Goal: Information Seeking & Learning: Find specific fact

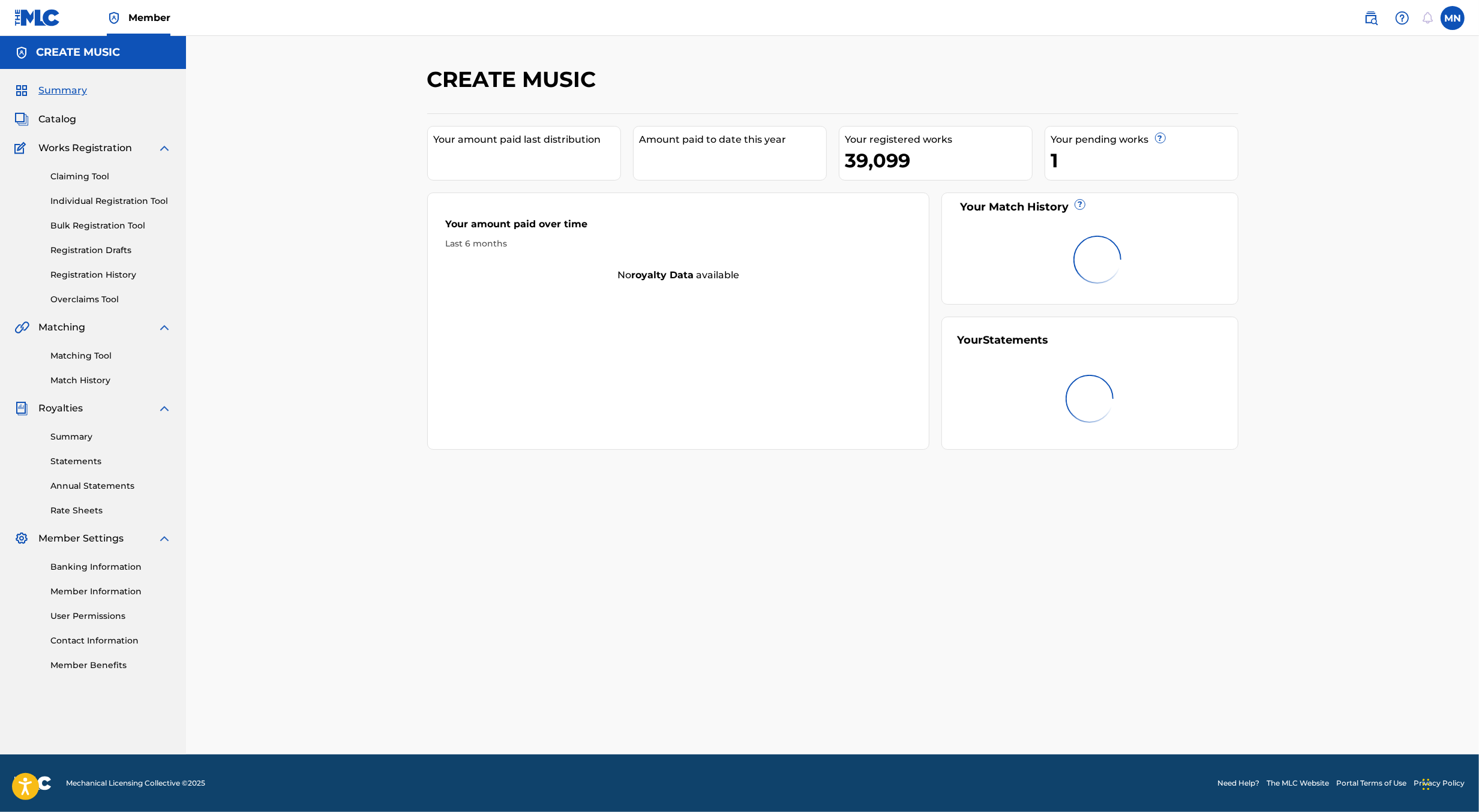
click at [1369, 21] on img at bounding box center [1371, 18] width 15 height 15
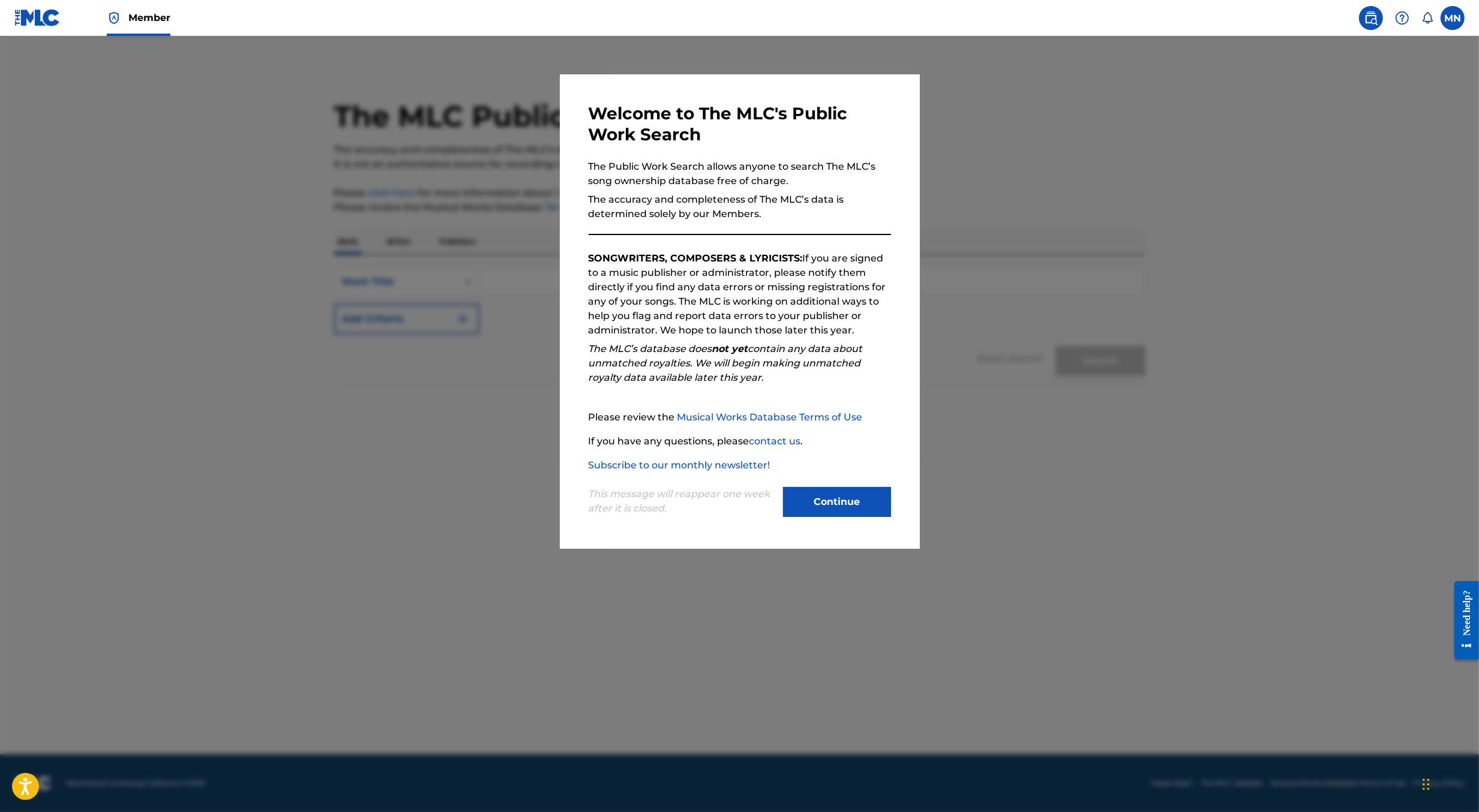
click at [819, 491] on button "Continue" at bounding box center [837, 502] width 108 height 30
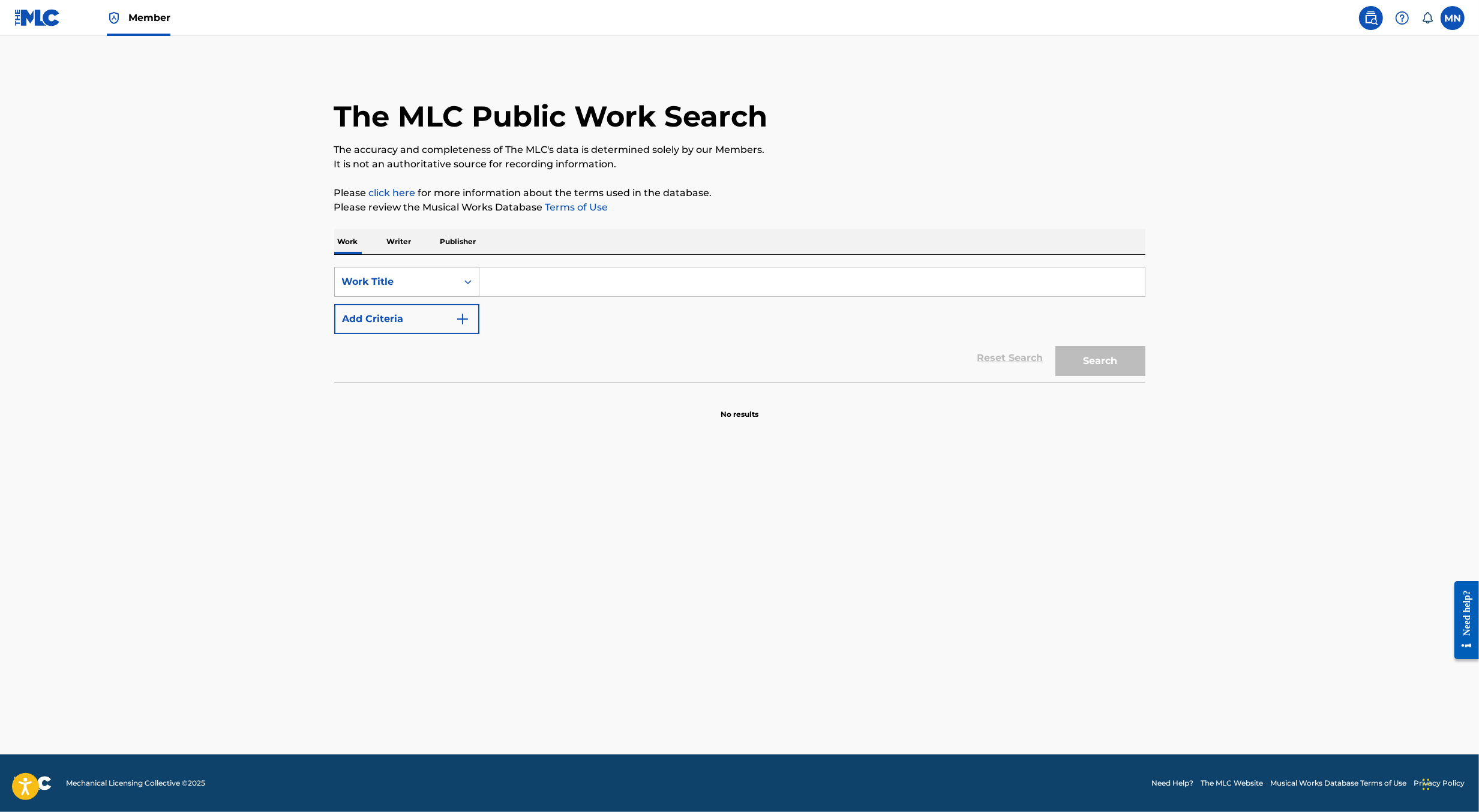
click at [378, 280] on div "Work Title" at bounding box center [396, 282] width 108 height 15
click at [389, 303] on div "MLC Song Code" at bounding box center [407, 312] width 144 height 30
click at [536, 259] on div "SearchWithCriteria10476b19-6044-4899-b5b8-3e7532dd0231 MLC Song Code Add Criter…" at bounding box center [740, 318] width 811 height 127
click at [535, 275] on input "Search Form" at bounding box center [812, 282] width 665 height 29
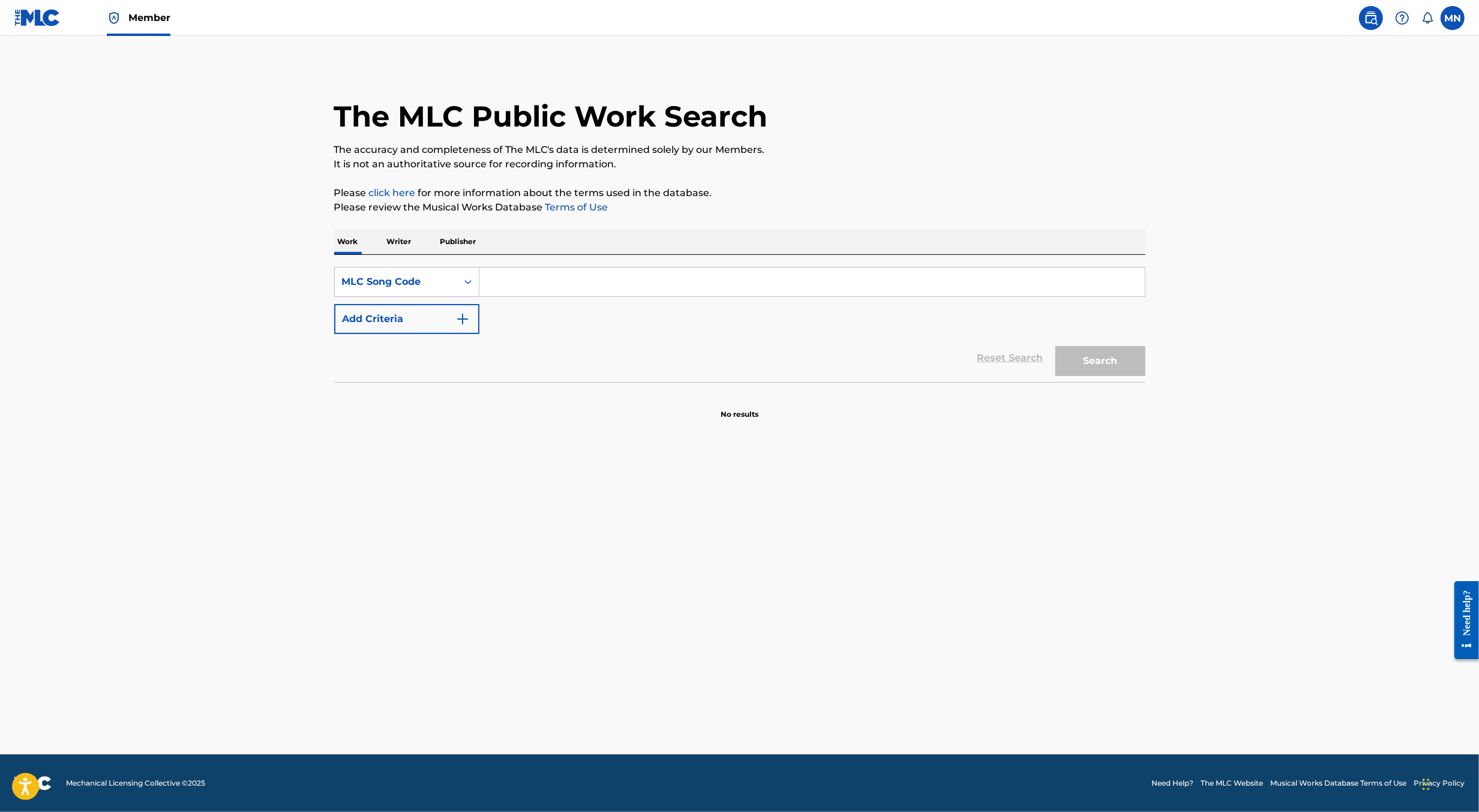
paste input "HA82Y9"
type input "HA82Y9"
click at [1055, 346] on button "Search" at bounding box center [1100, 361] width 90 height 30
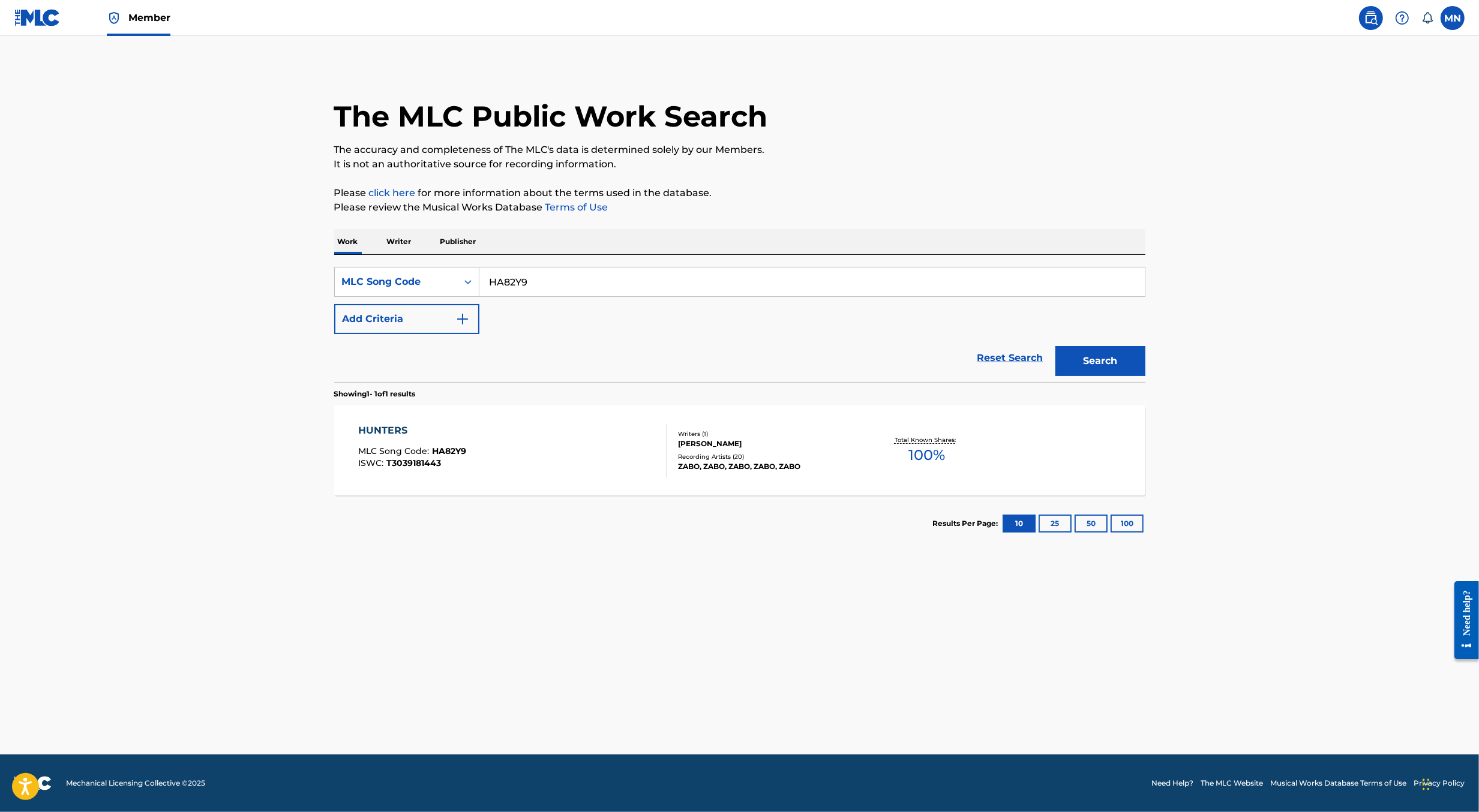
click at [704, 470] on div "ZABO, ZABO, ZABO, ZABO, ZABO" at bounding box center [768, 466] width 181 height 11
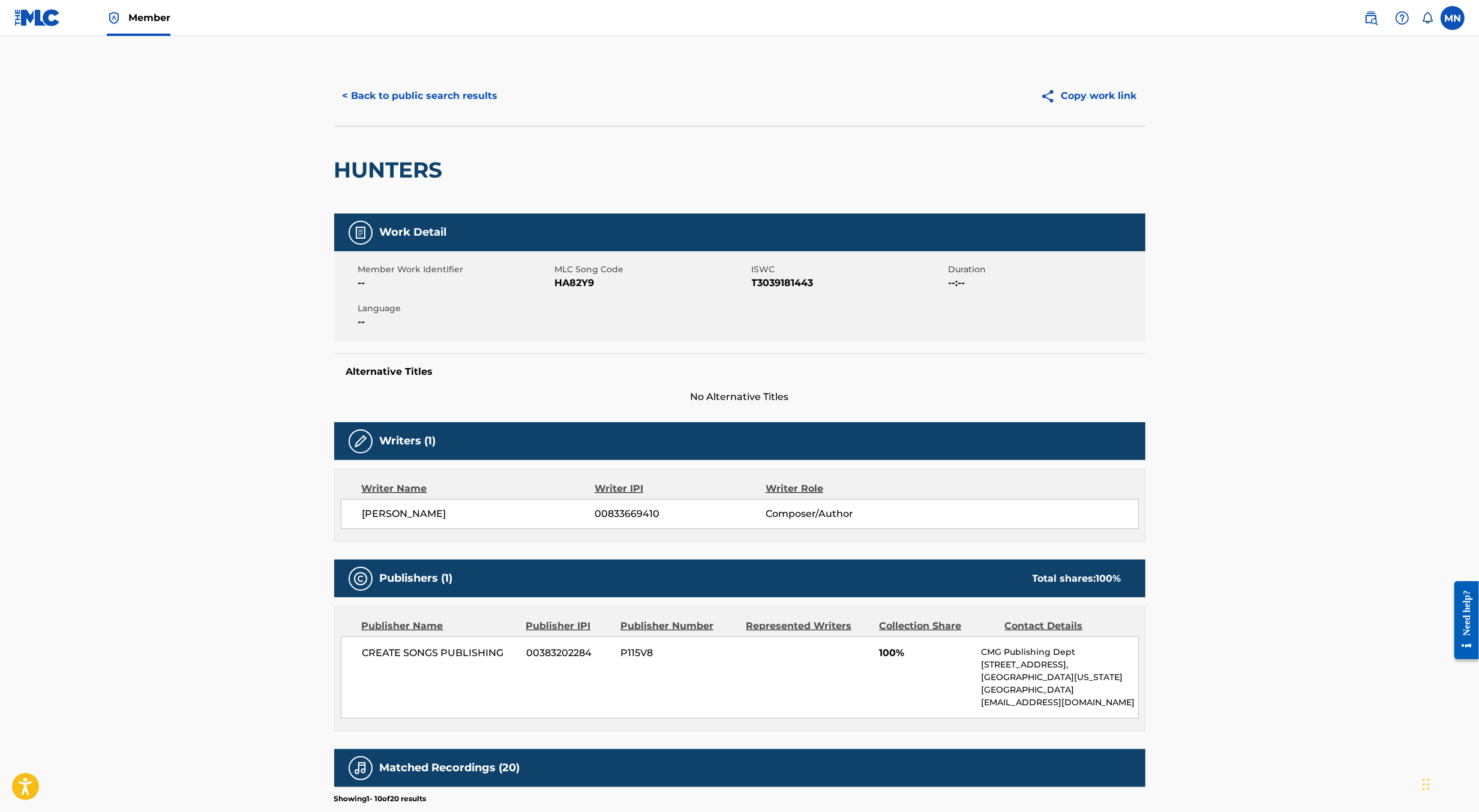
click at [415, 99] on button "< Back to public search results" at bounding box center [420, 96] width 173 height 30
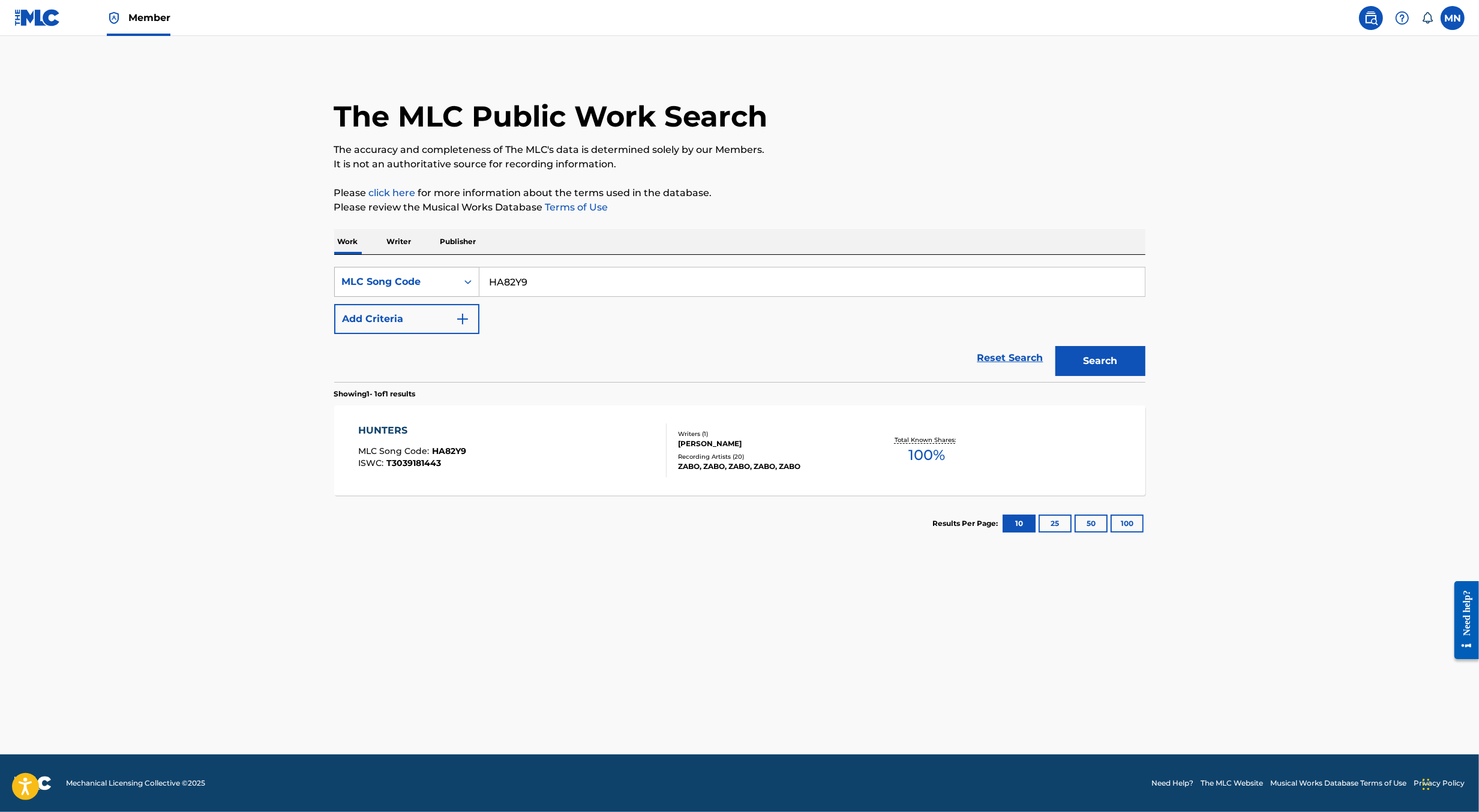
click at [441, 285] on div "MLC Song Code" at bounding box center [396, 282] width 108 height 15
click at [530, 277] on input "HA82Y9" at bounding box center [812, 282] width 665 height 29
paste input "DB7YJB"
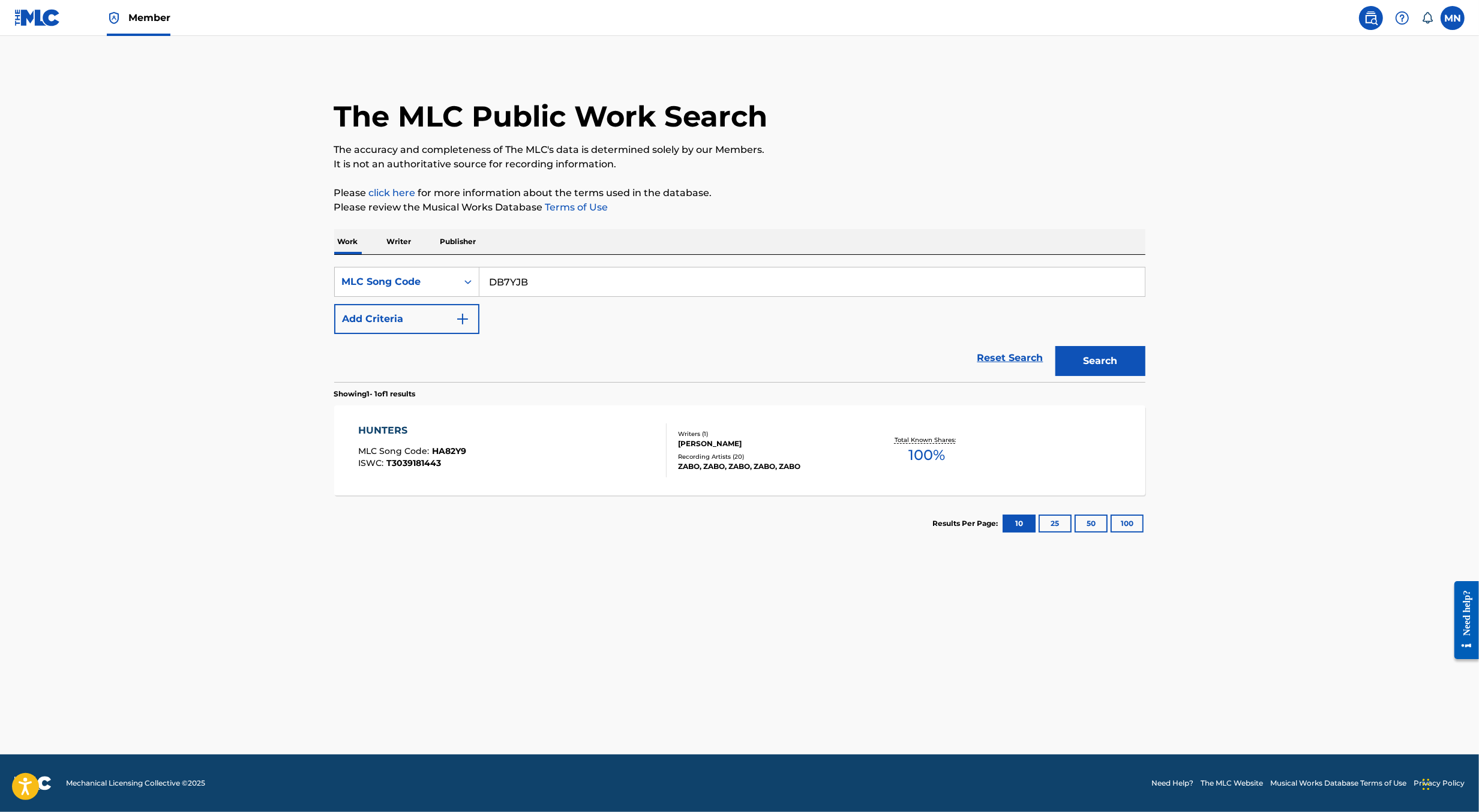
type input "DB7YJB"
click at [1055, 346] on button "Search" at bounding box center [1100, 361] width 90 height 30
click at [622, 438] on div "DESOLATION MLC Song Code : DB7YJB ISWC : T3136655631" at bounding box center [512, 449] width 308 height 54
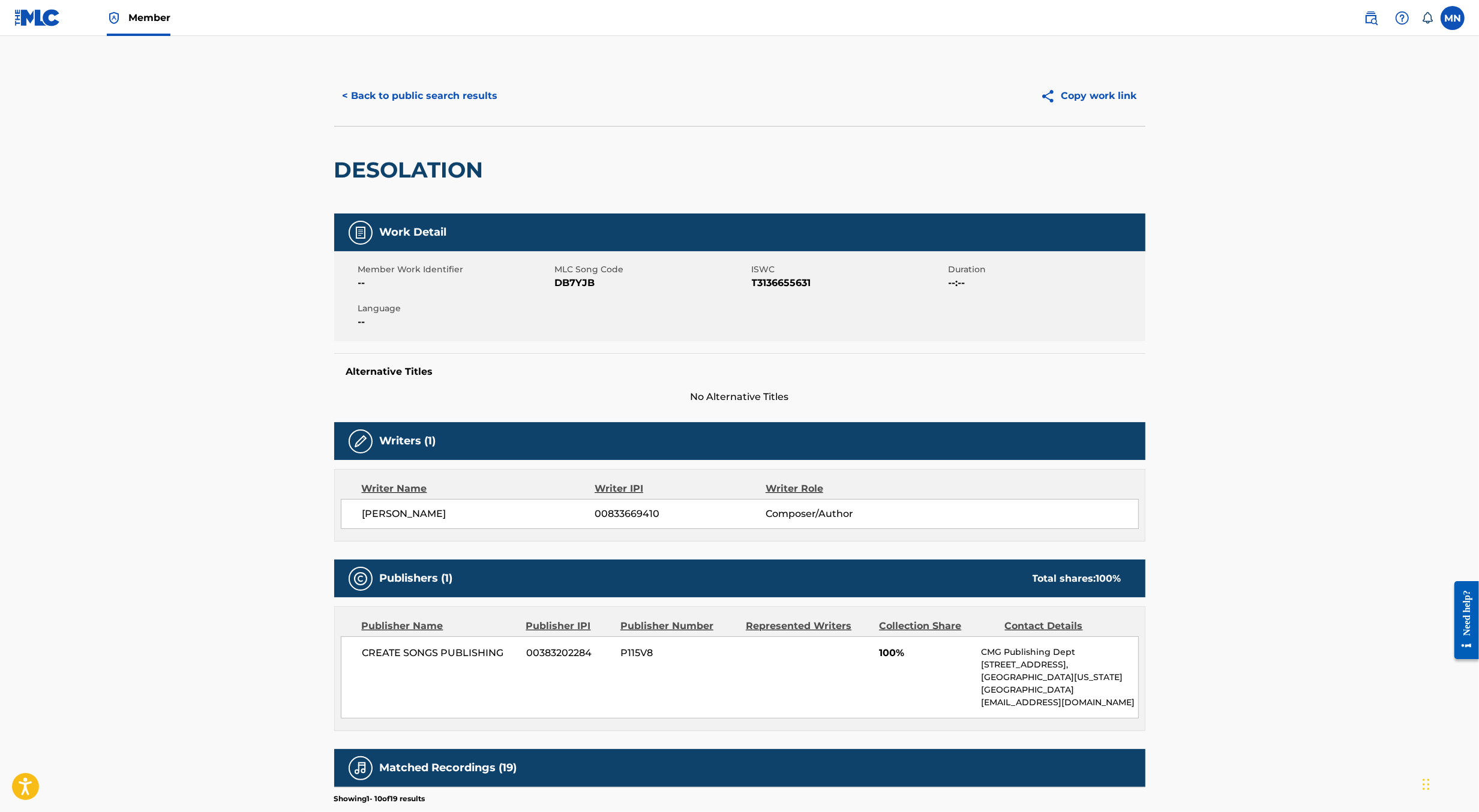
click at [421, 93] on button "< Back to public search results" at bounding box center [420, 96] width 173 height 30
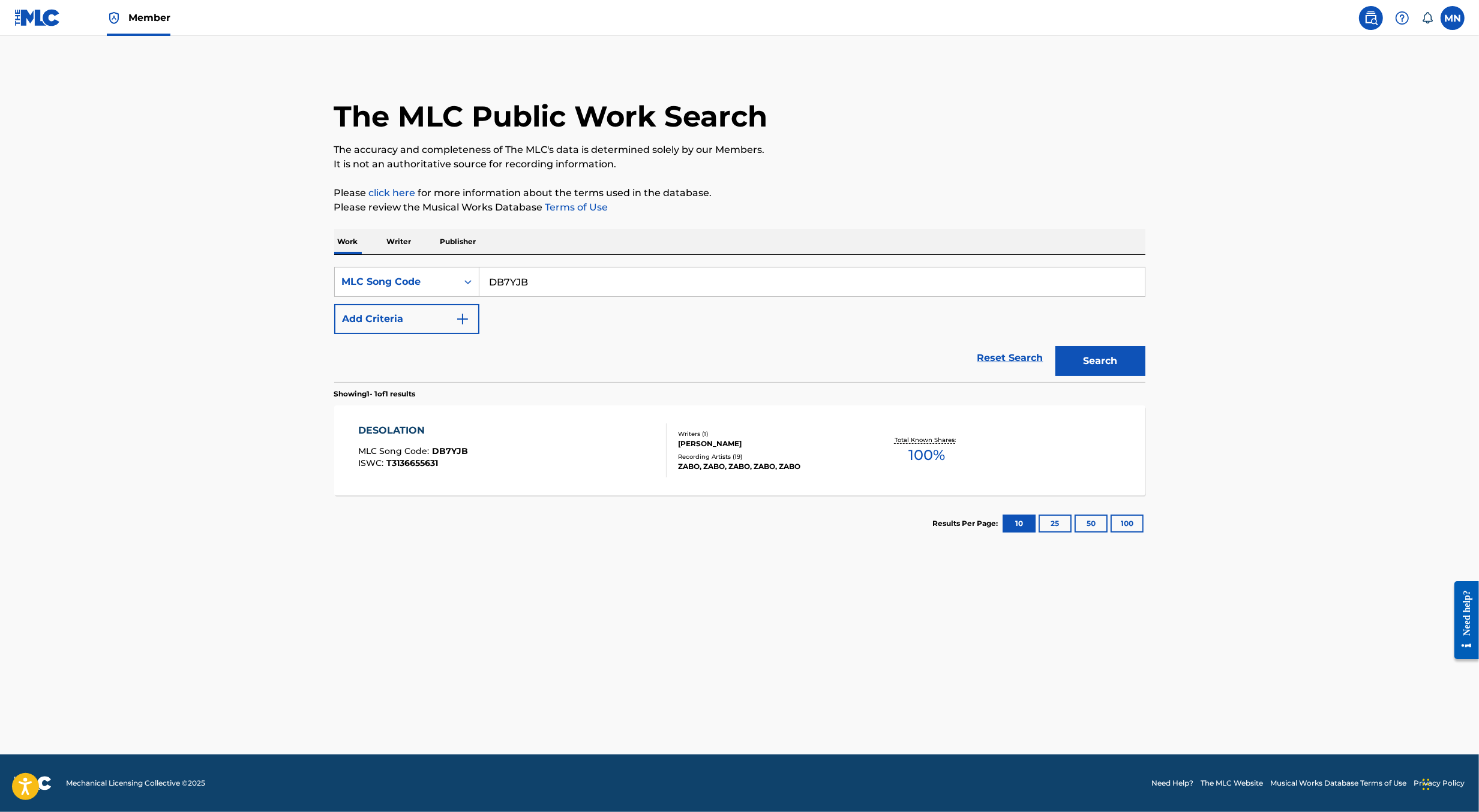
click at [535, 285] on input "DB7YJB" at bounding box center [812, 282] width 665 height 29
paste input "CC94TQ"
type input "CC94TQ"
click at [1055, 346] on button "Search" at bounding box center [1100, 361] width 90 height 30
click at [466, 441] on div "CRUSADE MLC Song Code : CC94TQ ISWC : T9256591272" at bounding box center [512, 449] width 308 height 54
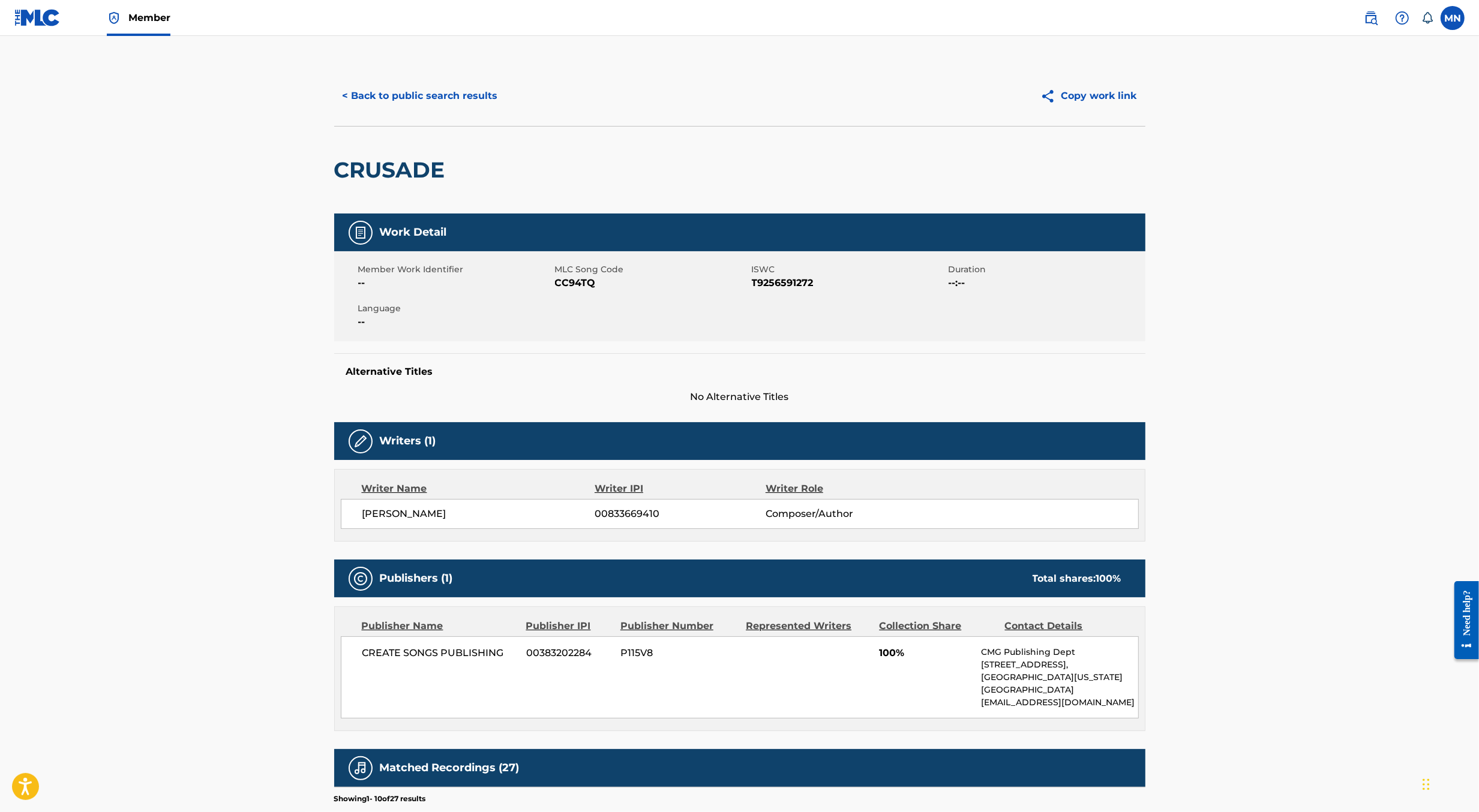
click at [444, 90] on button "< Back to public search results" at bounding box center [420, 96] width 173 height 30
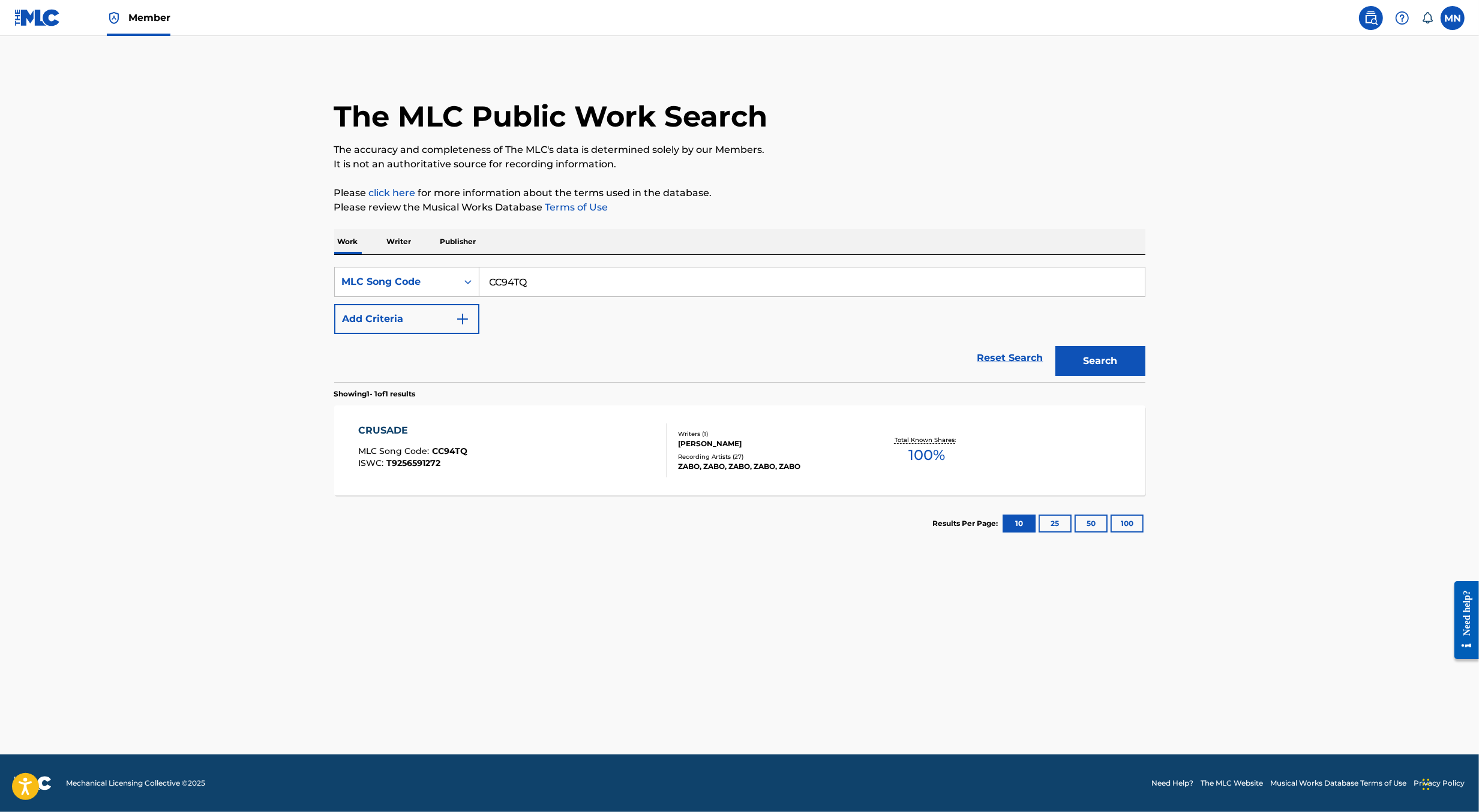
click at [532, 282] on input "CC94TQ" at bounding box center [812, 282] width 665 height 29
paste input "AW8RWI"
type input "AW8RWI"
click at [1055, 346] on button "Search" at bounding box center [1100, 361] width 90 height 30
click at [507, 441] on div "AI MLC Song Code : AW8RWI ISWC : T3285745719" at bounding box center [512, 449] width 308 height 54
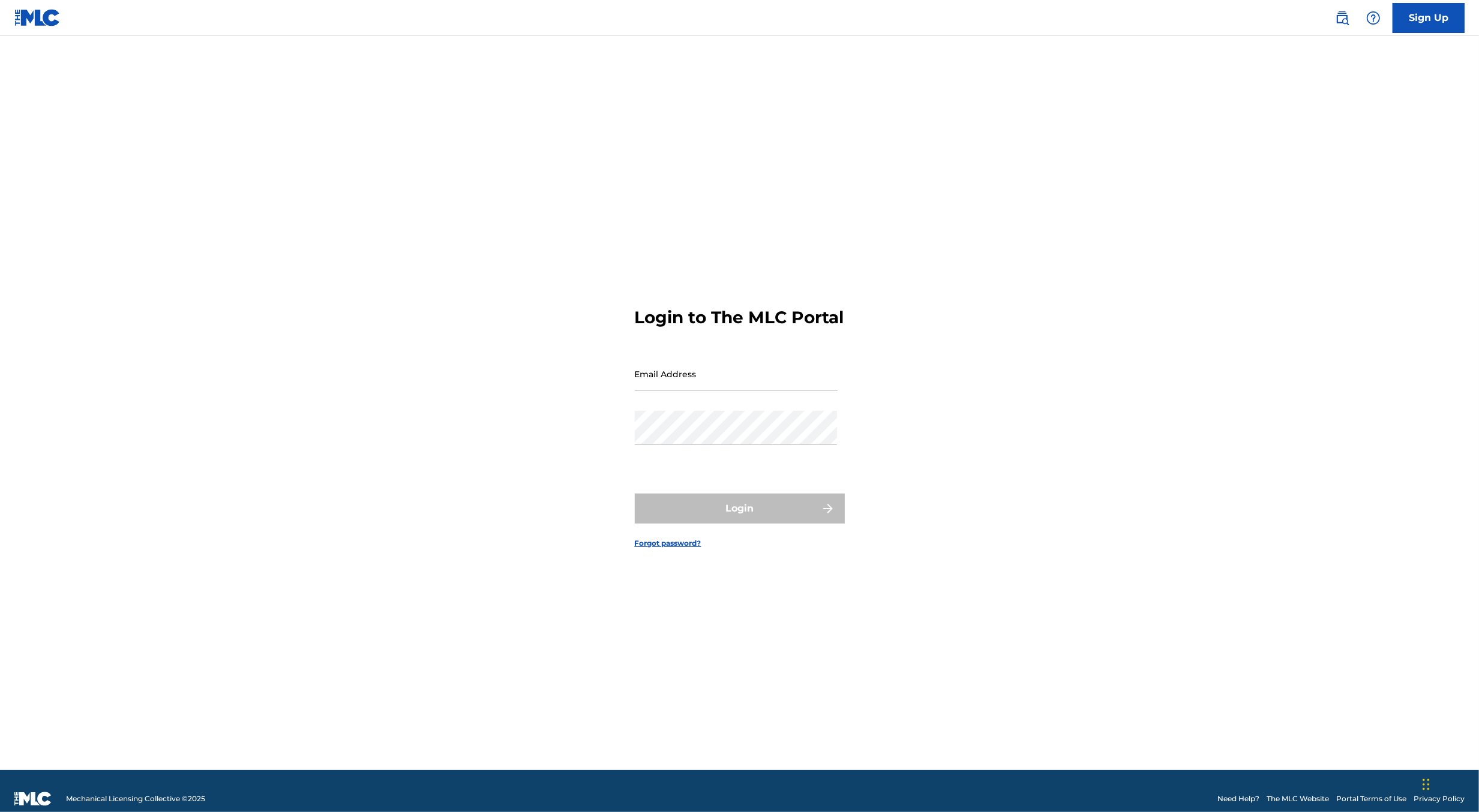
click at [790, 387] on input "Email Address" at bounding box center [736, 373] width 203 height 34
type input "[PERSON_NAME][EMAIL_ADDRESS][DOMAIN_NAME]"
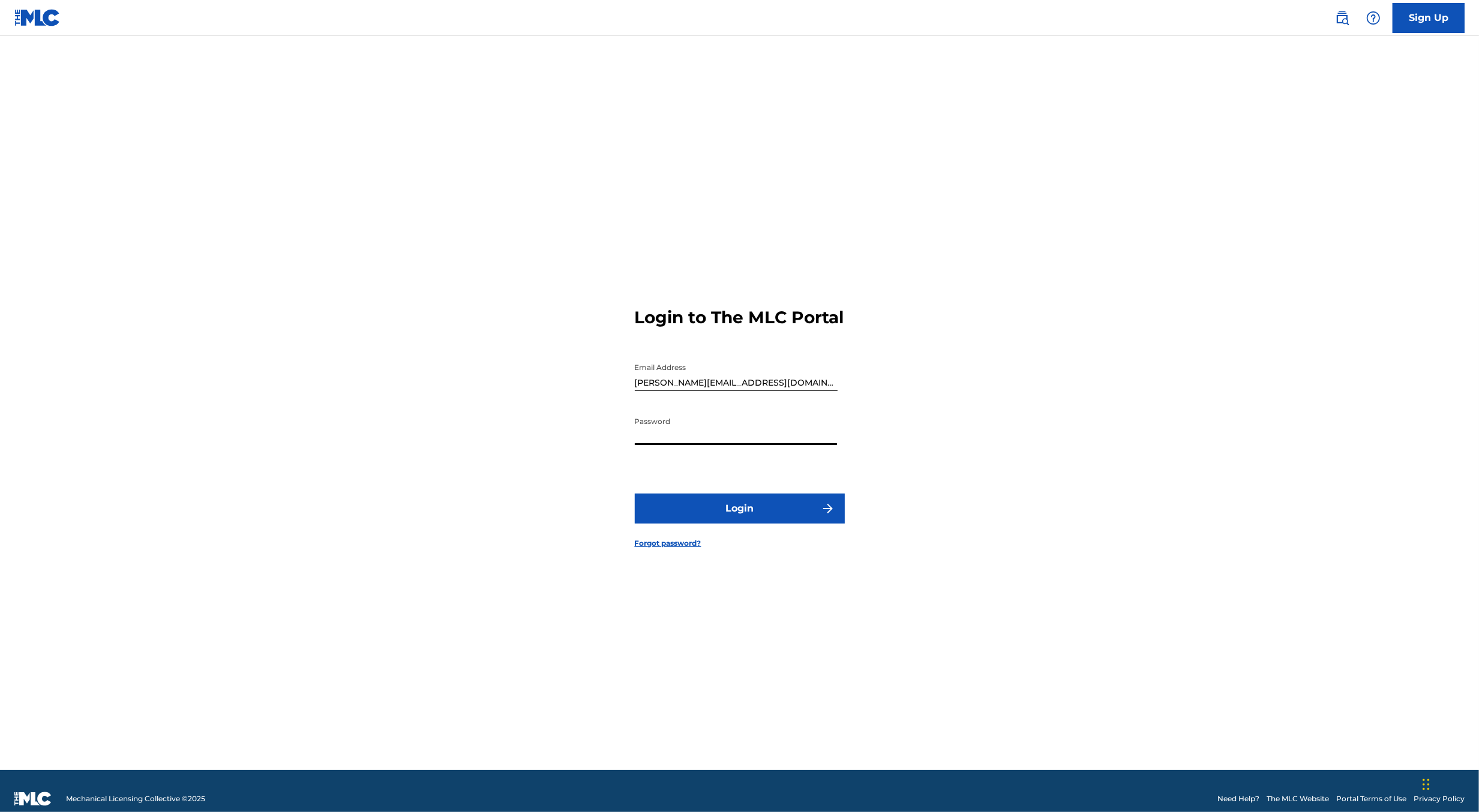
click at [762, 509] on button "Login" at bounding box center [739, 508] width 210 height 30
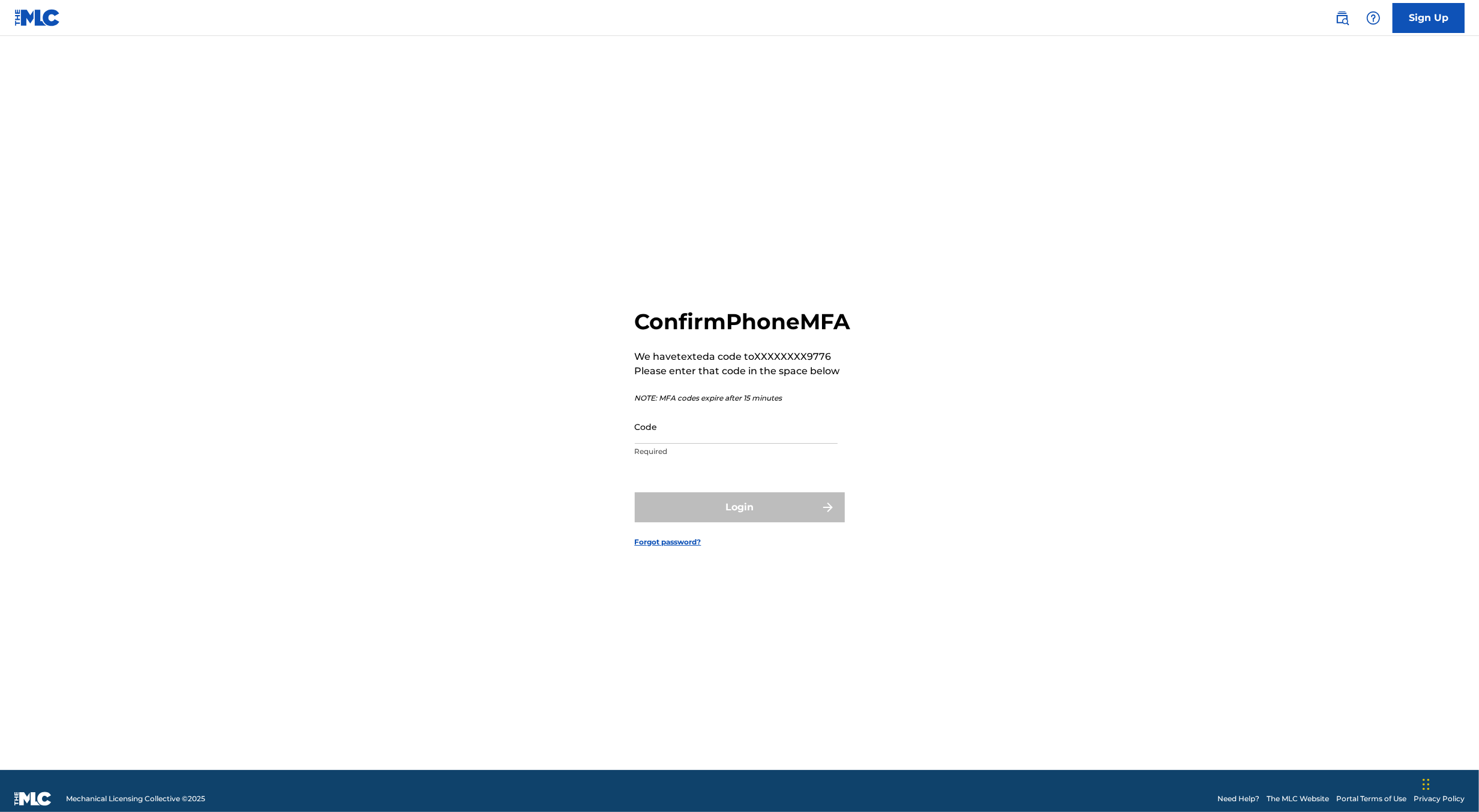
click at [707, 440] on input "Code" at bounding box center [736, 426] width 203 height 34
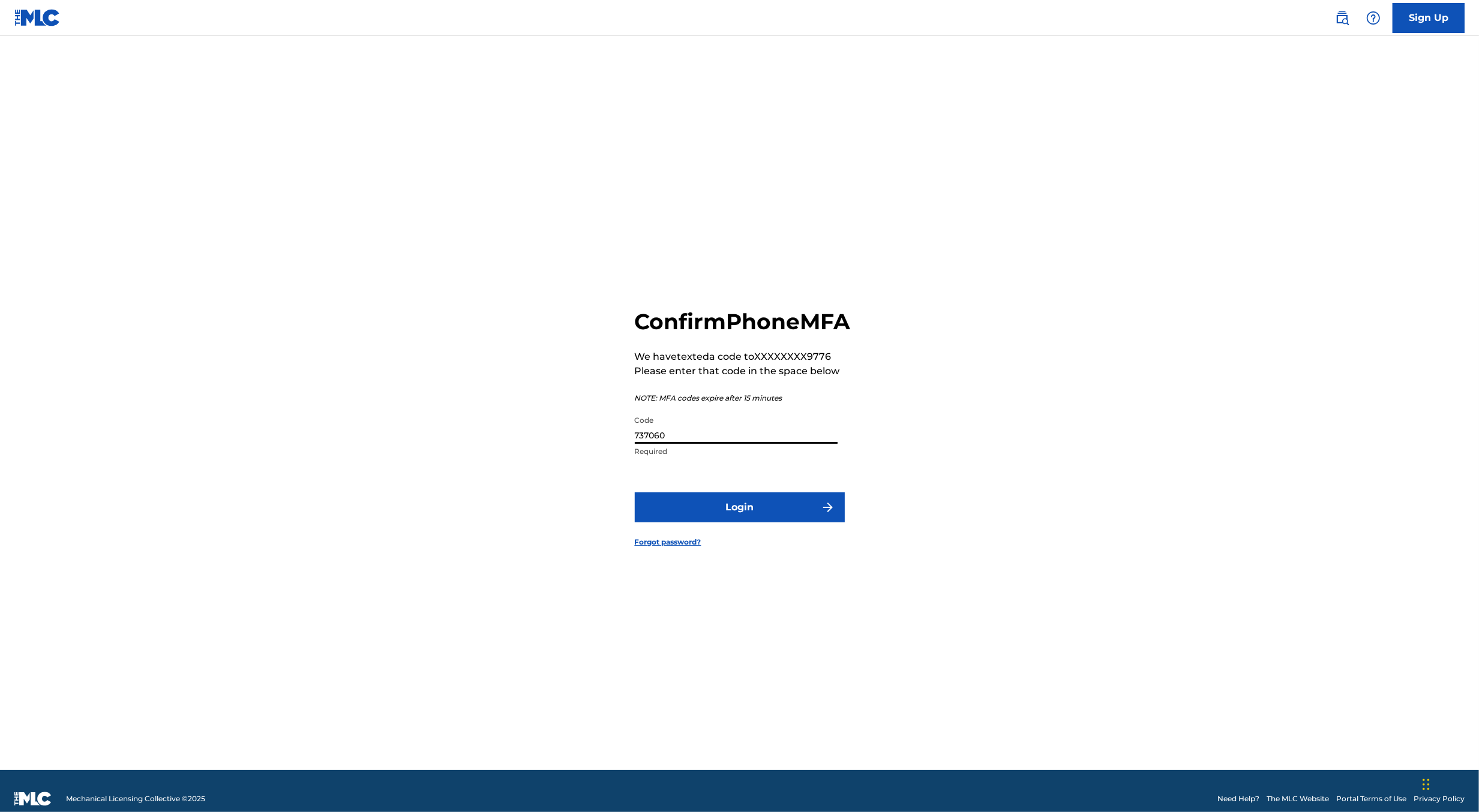
type input "737060"
click at [635, 492] on button "Login" at bounding box center [739, 507] width 210 height 30
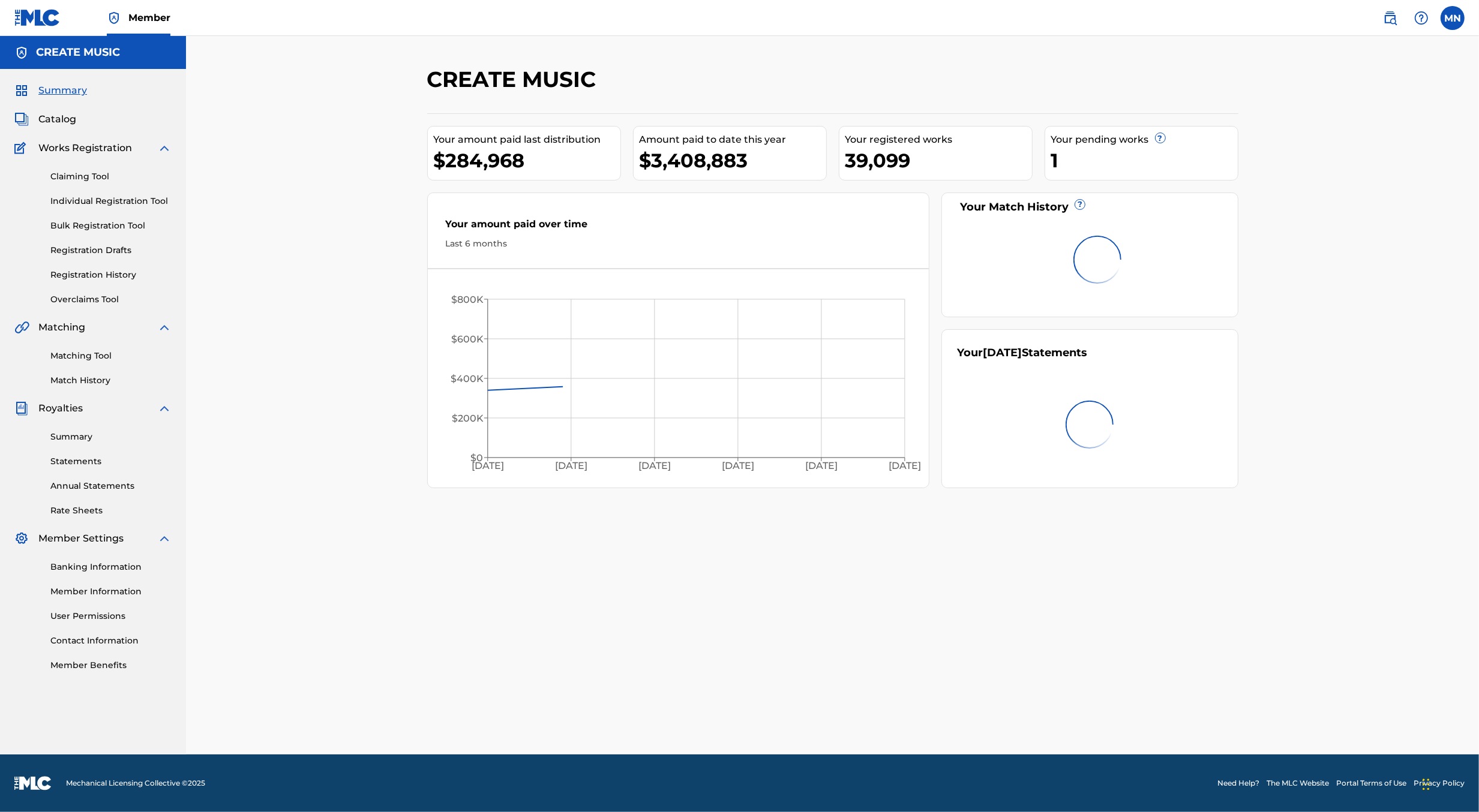
click at [1388, 21] on img at bounding box center [1389, 18] width 15 height 15
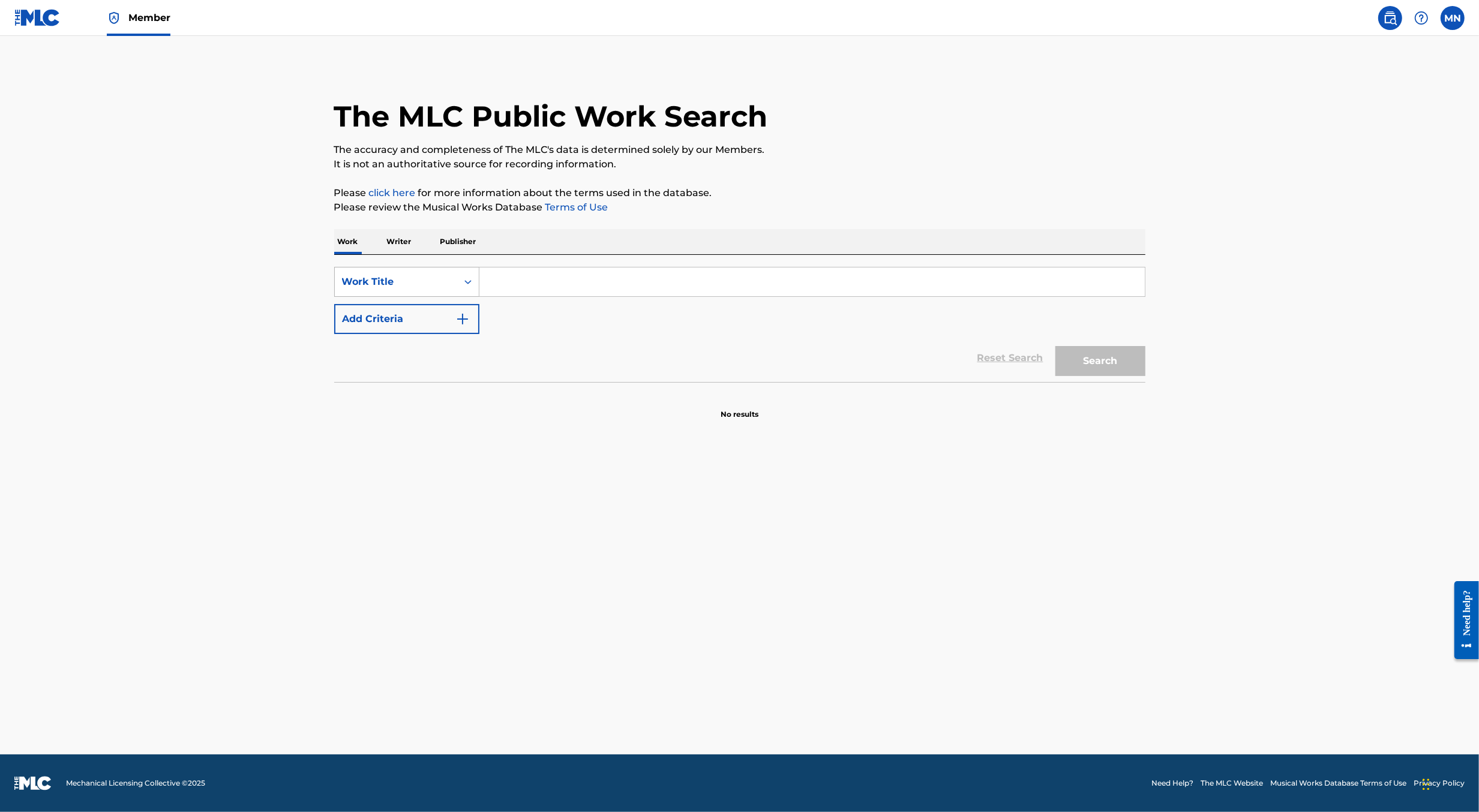
click at [451, 295] on div "Work Title" at bounding box center [407, 282] width 145 height 30
click at [451, 314] on div "MLC Song Code" at bounding box center [407, 312] width 144 height 30
click at [512, 286] on input "Search Form" at bounding box center [812, 282] width 665 height 29
paste input "DB93IJ"
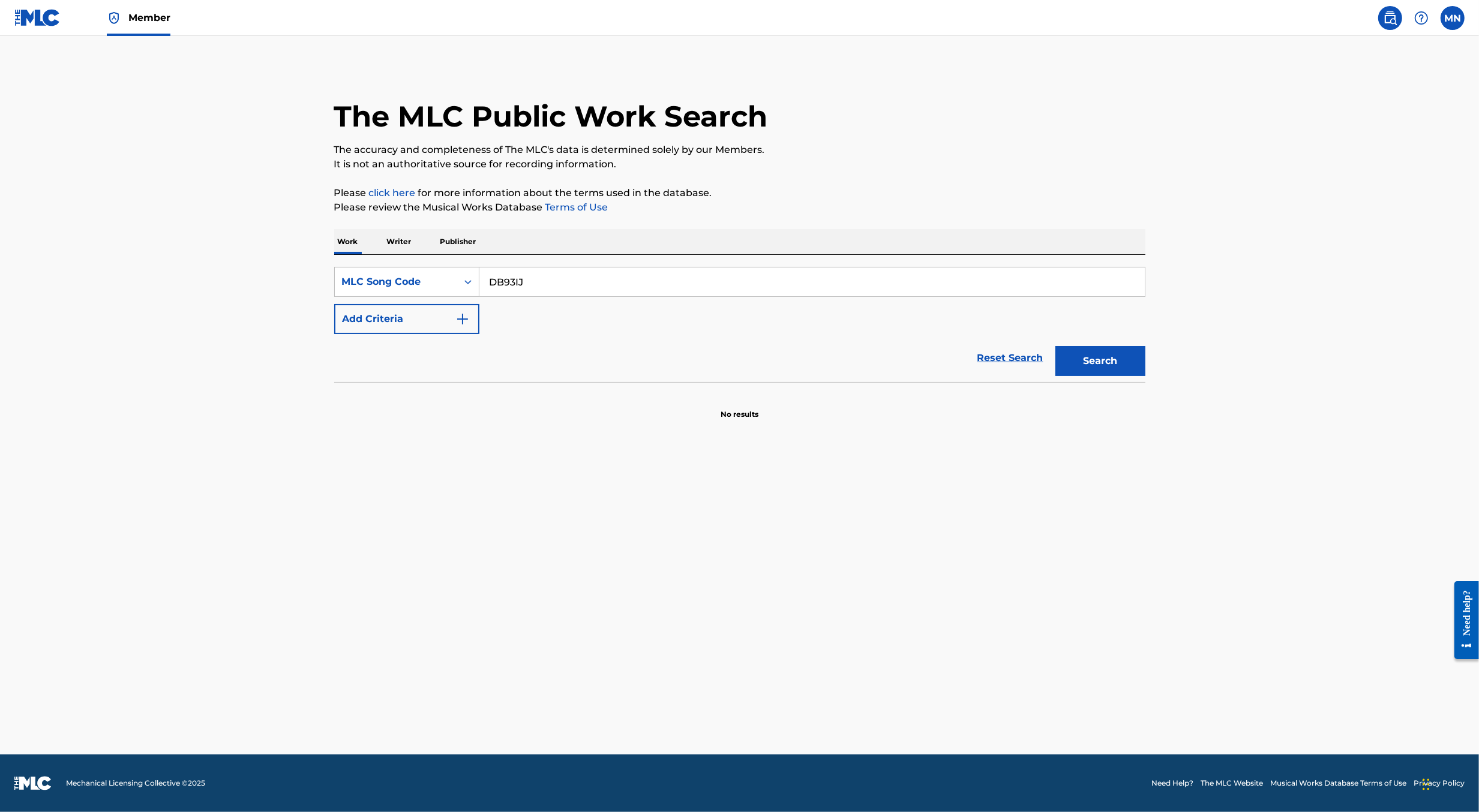
type input "DB93IJ"
click at [1055, 346] on button "Search" at bounding box center [1100, 361] width 90 height 30
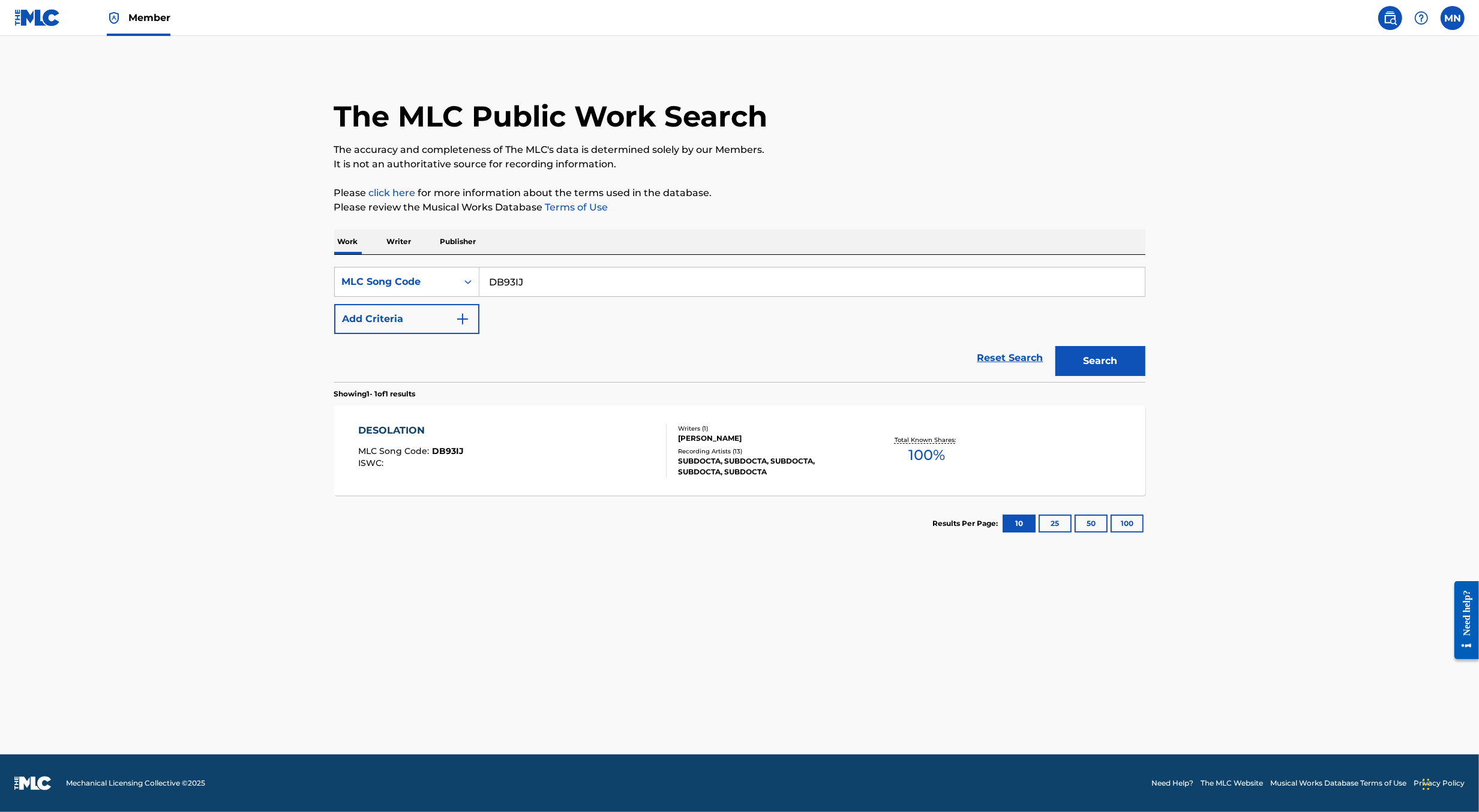
click at [548, 428] on div "DESOLATION MLC Song Code : DB93IJ ISWC :" at bounding box center [512, 449] width 308 height 54
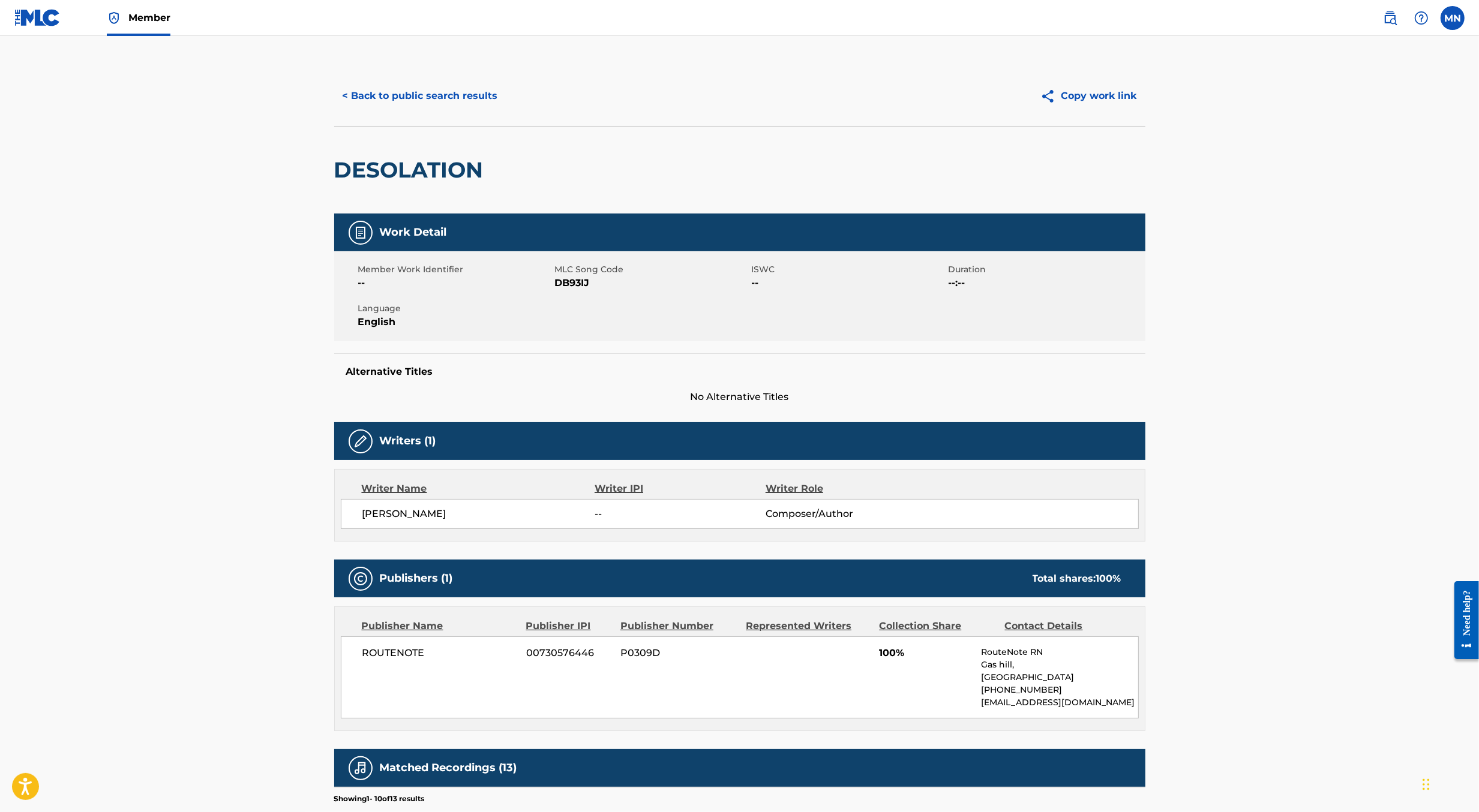
click at [1385, 18] on img at bounding box center [1389, 18] width 15 height 15
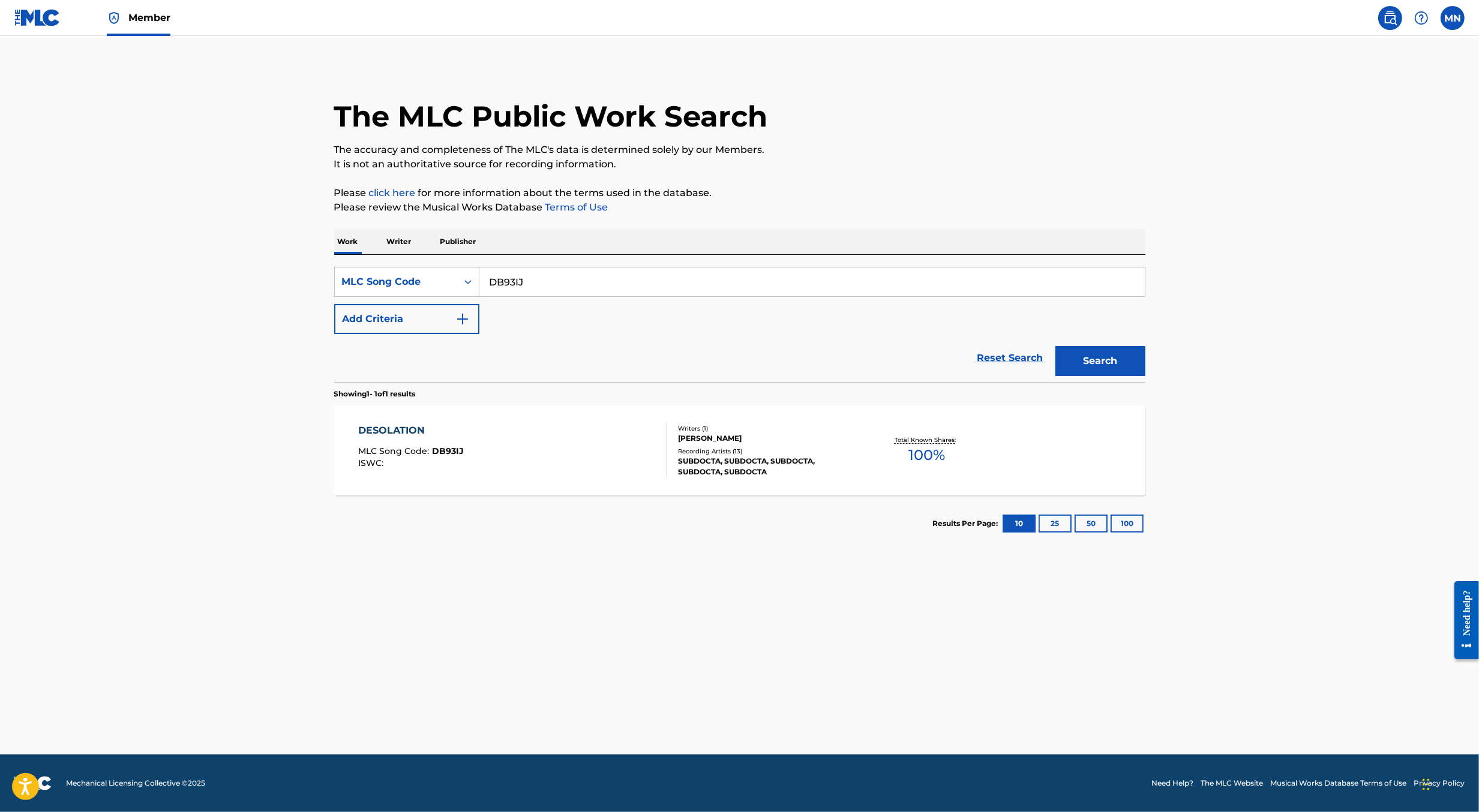
click at [598, 283] on input "DB93IJ" at bounding box center [812, 282] width 665 height 29
paste input "SC3584"
type input "SC3584"
click at [1055, 346] on button "Search" at bounding box center [1100, 361] width 90 height 30
click at [559, 454] on div "SACRIFICE MLC Song Code : SC3584 ISWC : T3084290115" at bounding box center [512, 449] width 308 height 54
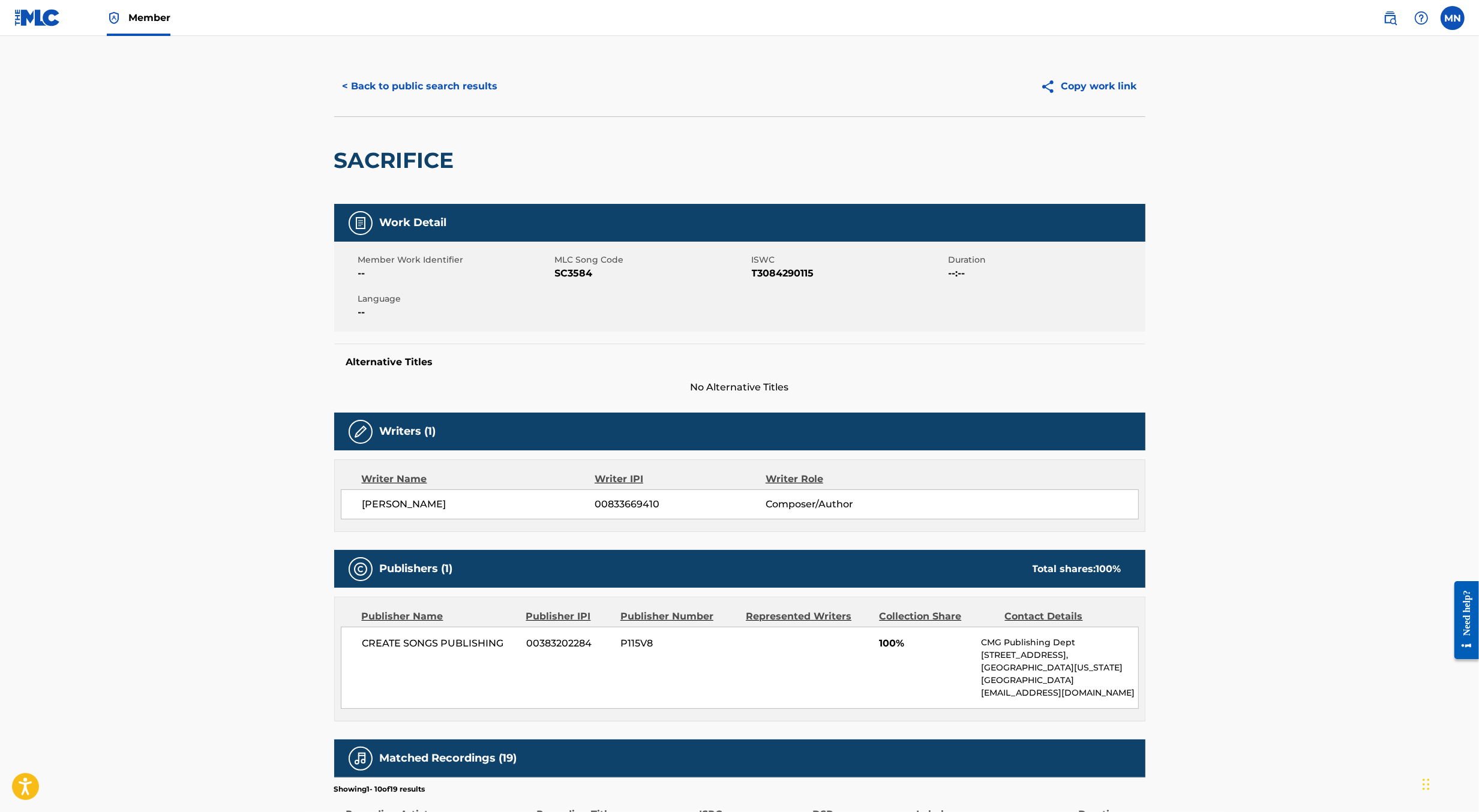
scroll to position [440, 0]
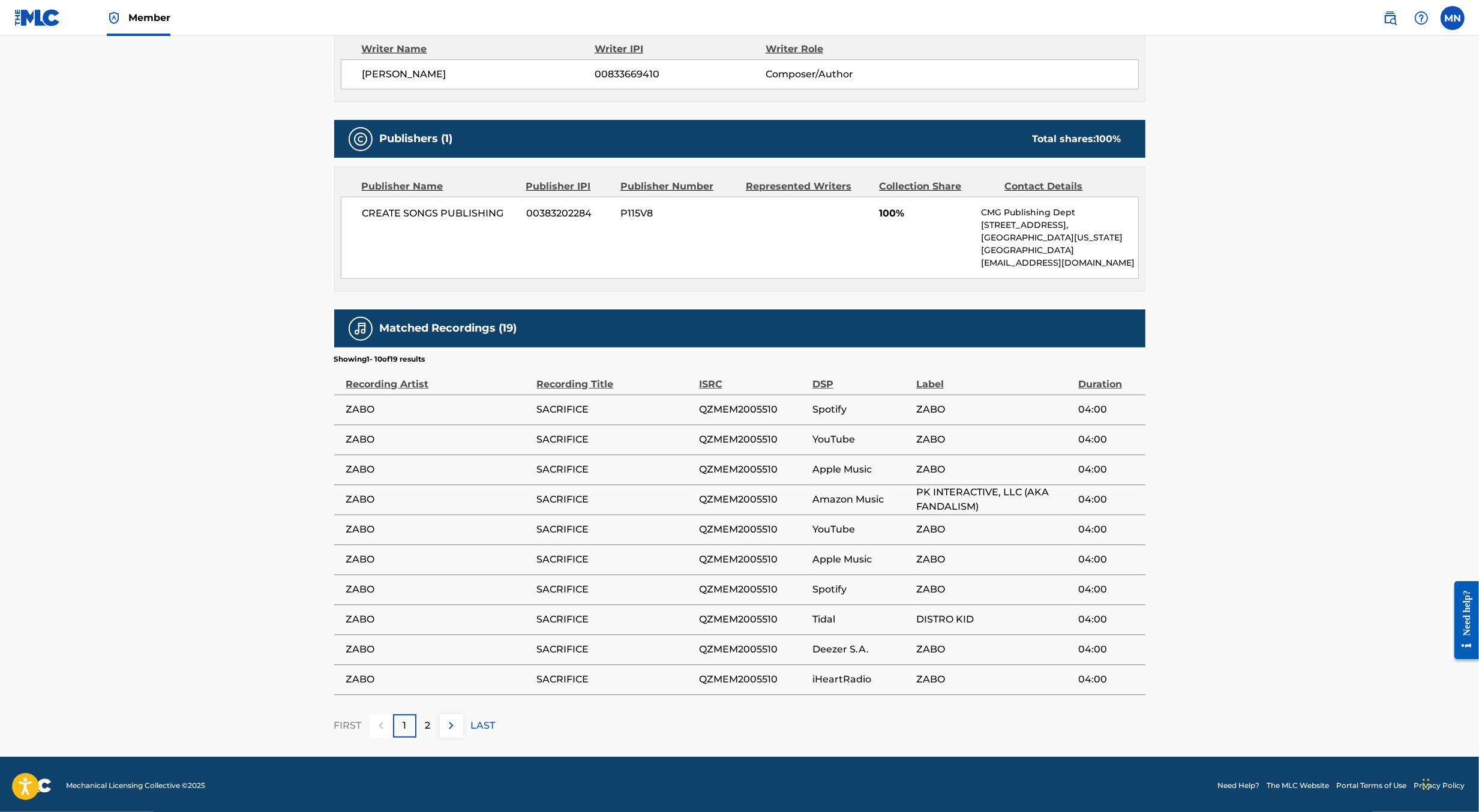
click at [1390, 20] on img at bounding box center [1389, 18] width 15 height 15
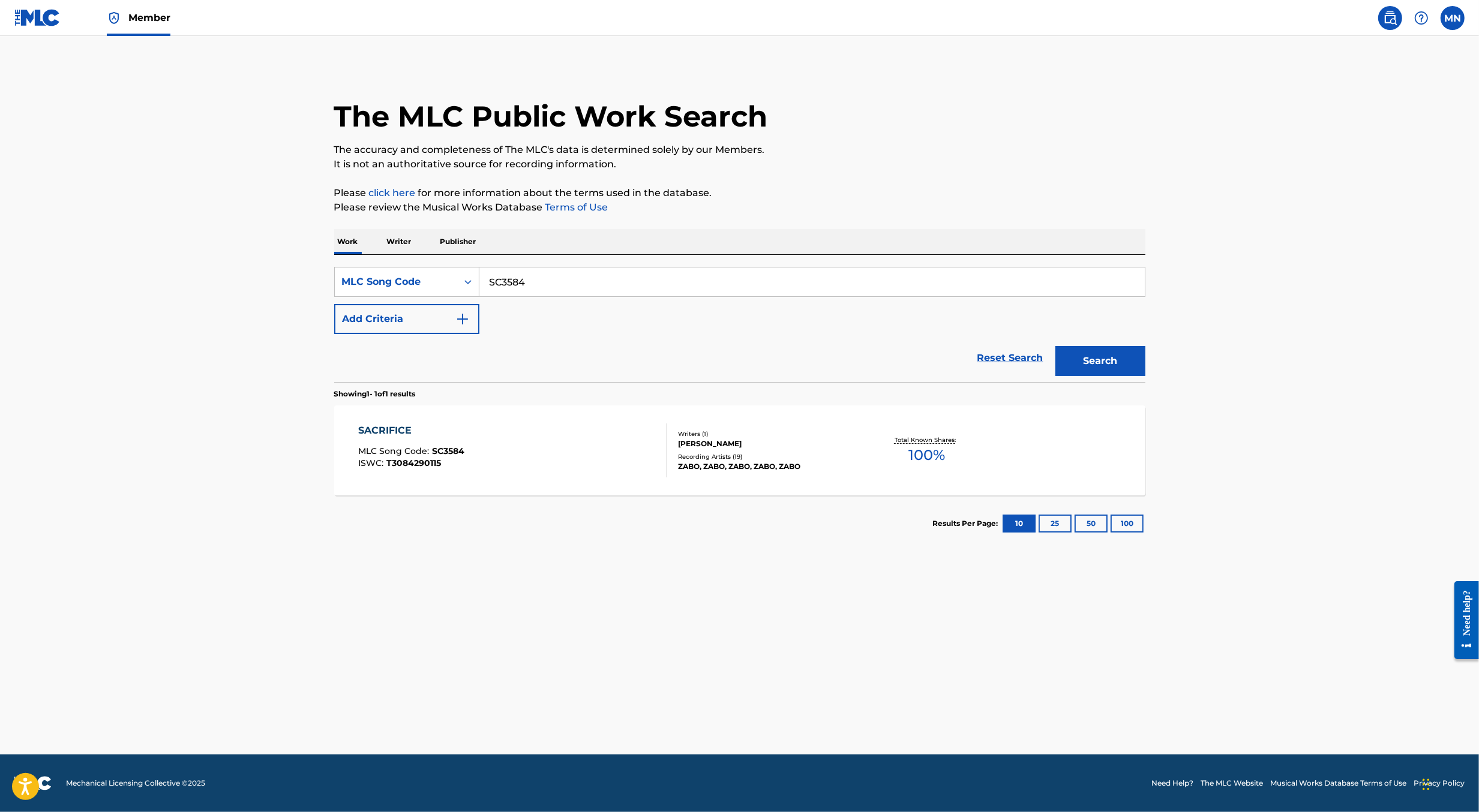
click at [580, 280] on input "SC3584" at bounding box center [812, 282] width 665 height 29
paste input "MS27Q"
type input "MS27Q4"
click at [1055, 346] on button "Search" at bounding box center [1100, 361] width 90 height 30
click at [559, 459] on div "MAKE ME A MONSTER MLC Song Code : MS27Q4 ISWC : T3209914347" at bounding box center [512, 449] width 308 height 54
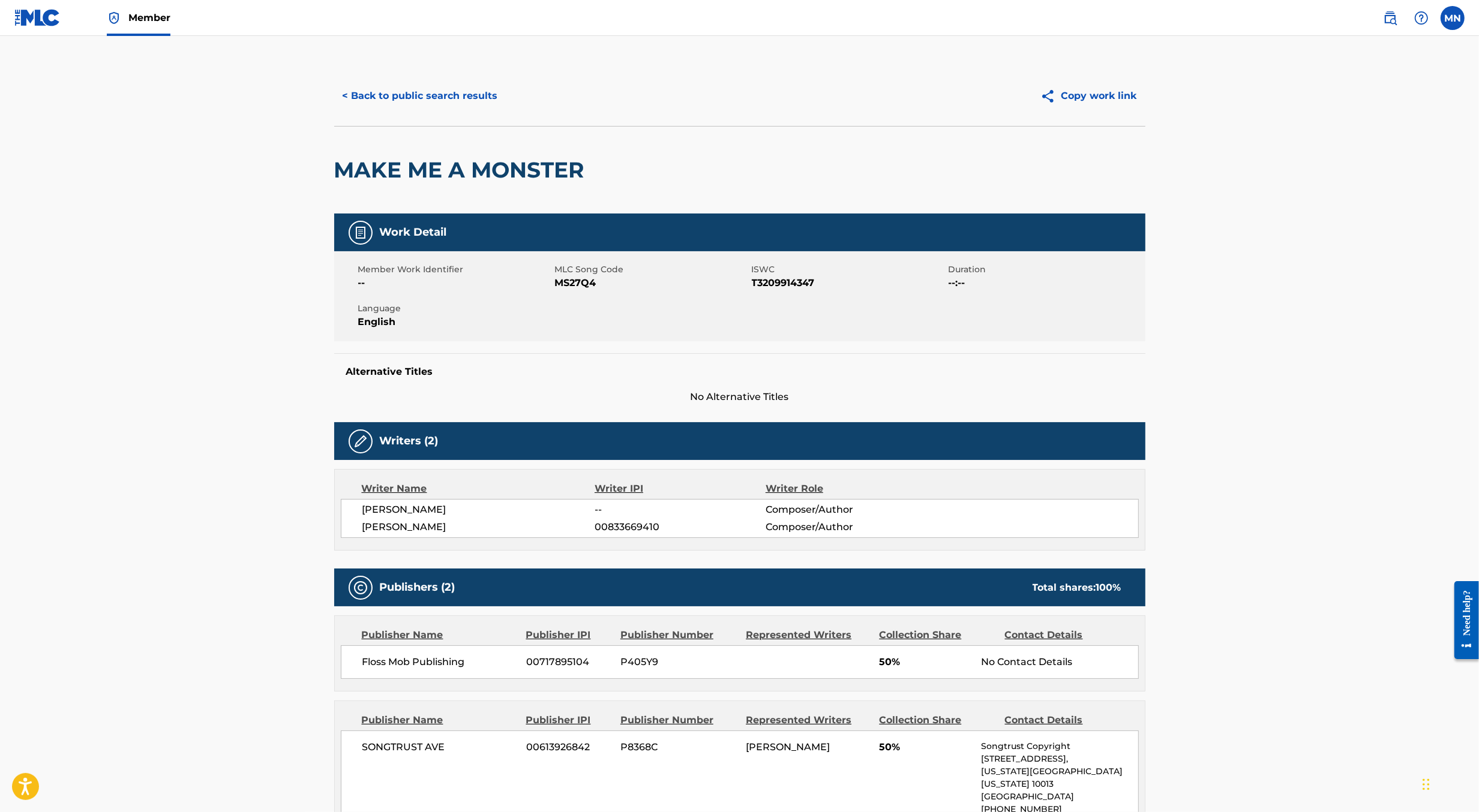
click at [474, 107] on button "< Back to public search results" at bounding box center [420, 96] width 173 height 30
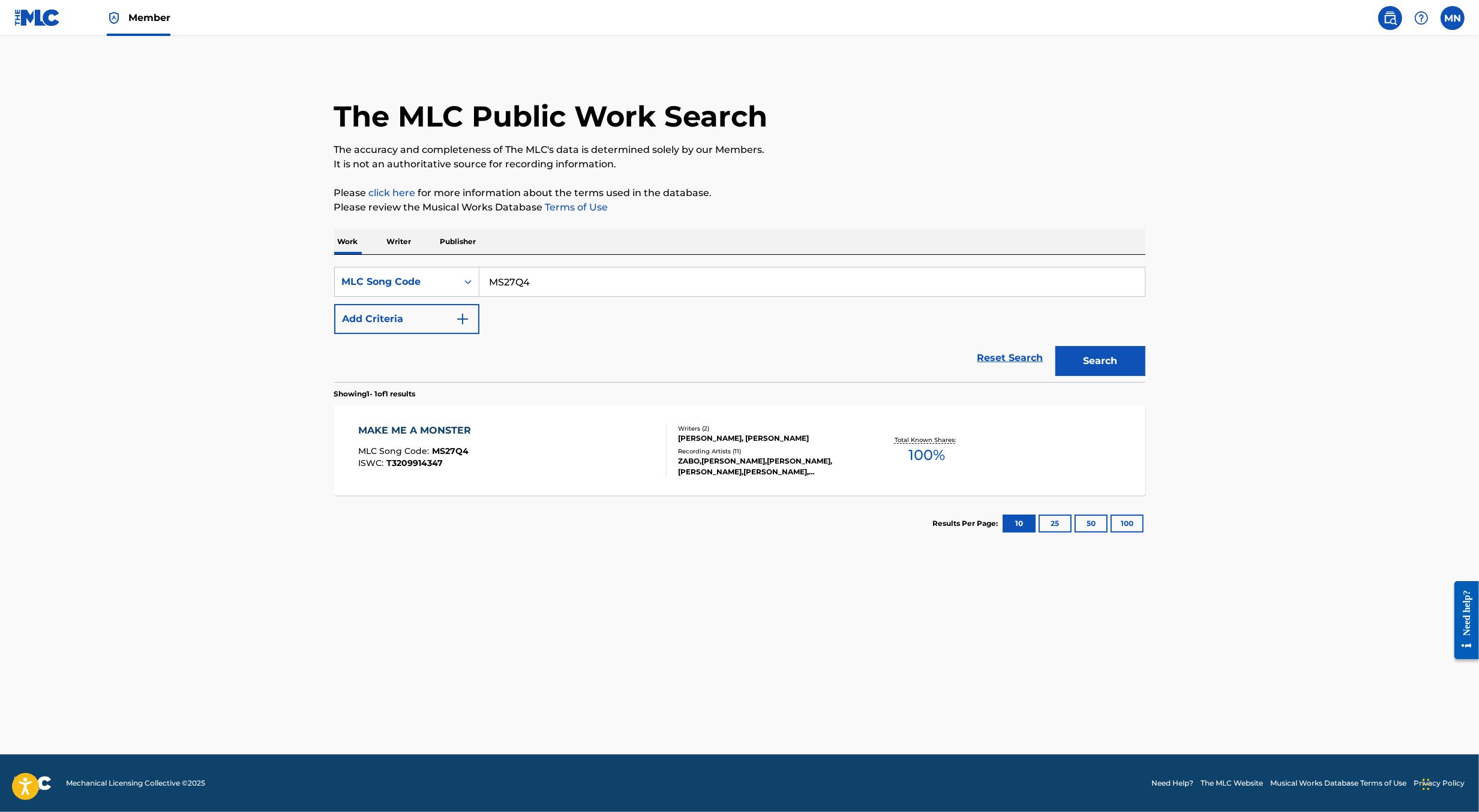
click at [564, 283] on input "MS27Q4" at bounding box center [812, 282] width 665 height 29
paste input "JC1KHD"
type input "JC1KHD"
click at [1055, 346] on button "Search" at bounding box center [1100, 361] width 90 height 30
click at [539, 469] on div "JURASSIC DARK MLC Song Code : JC1KHD ISWC : T3025635461" at bounding box center [512, 449] width 308 height 54
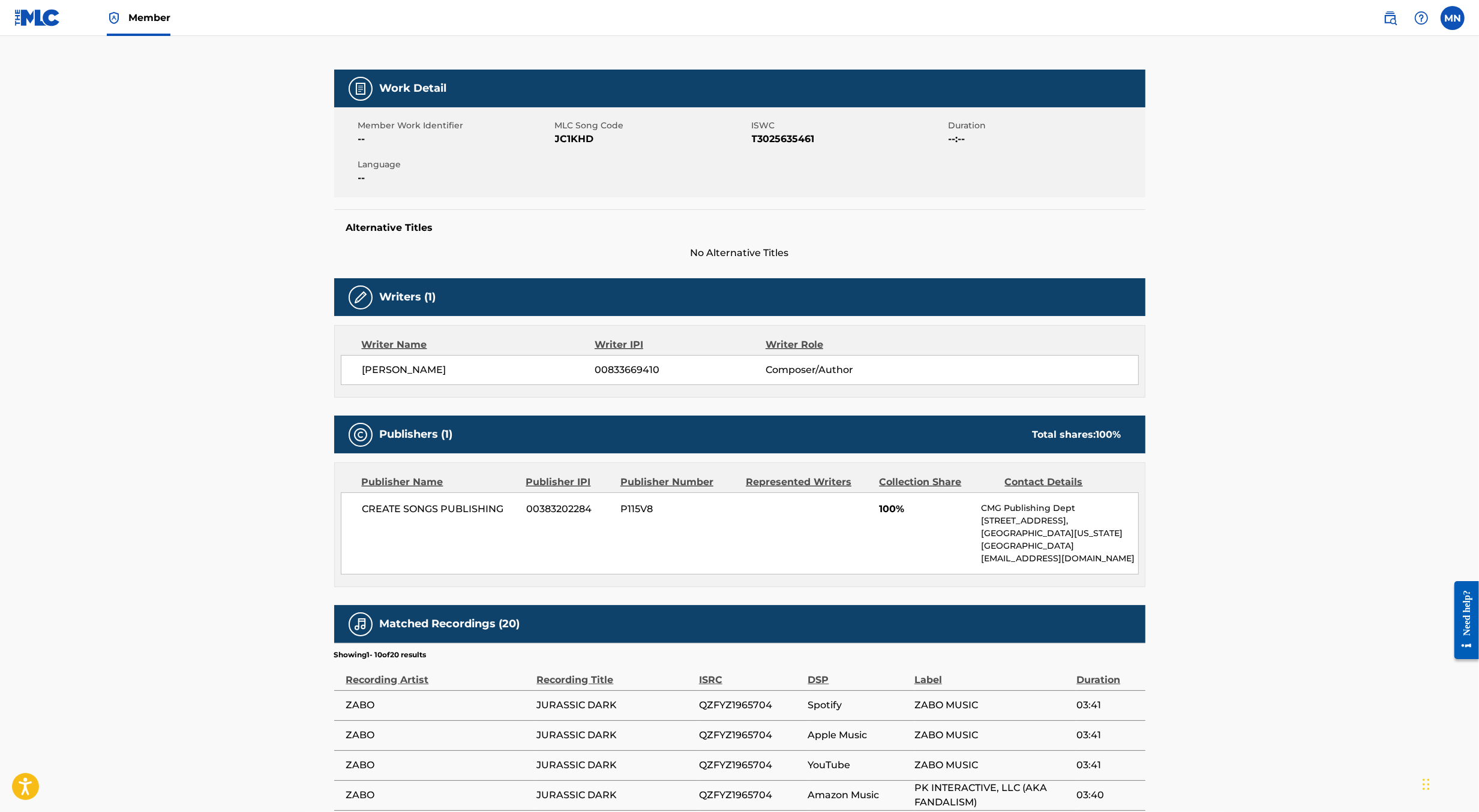
scroll to position [146, 0]
